Goal: Task Accomplishment & Management: Manage account settings

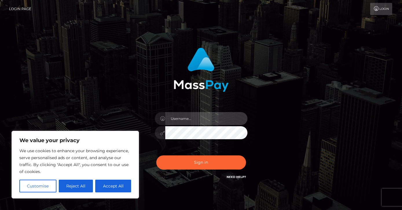
type input "[EMAIL_ADDRESS][DOMAIN_NAME]"
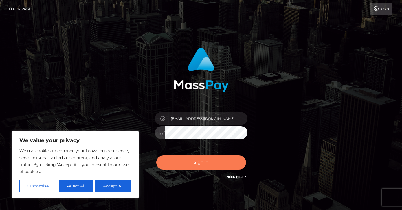
click at [201, 167] on button "Sign in" at bounding box center [201, 163] width 90 height 14
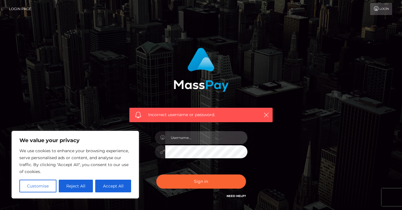
type input "[EMAIL_ADDRESS][DOMAIN_NAME]"
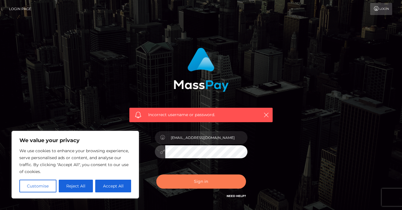
click at [204, 180] on button "Sign in" at bounding box center [201, 182] width 90 height 14
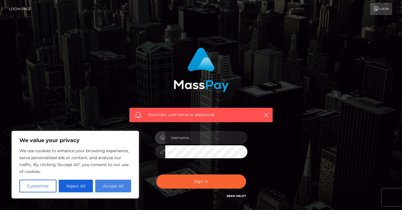
click at [115, 186] on button "Accept All" at bounding box center [113, 186] width 36 height 13
checkbox input "true"
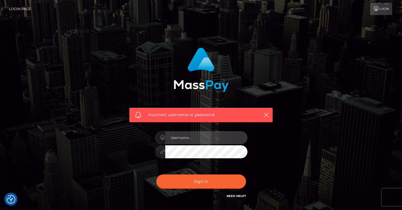
click at [193, 140] on input "text" at bounding box center [206, 137] width 82 height 13
type input "[EMAIL_ADDRESS][DOMAIN_NAME]"
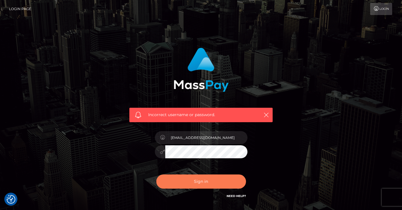
click at [225, 183] on button "Sign in" at bounding box center [201, 182] width 90 height 14
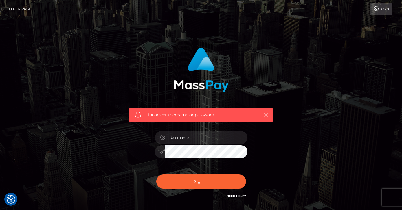
click at [234, 197] on link "Need Help?" at bounding box center [235, 196] width 19 height 4
click at [204, 140] on input "text" at bounding box center [206, 137] width 82 height 13
click at [306, 60] on div "Incorrect username or password." at bounding box center [201, 126] width 330 height 166
